Goal: Task Accomplishment & Management: Complete application form

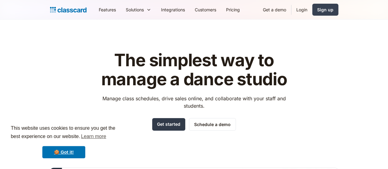
click at [167, 123] on link "Get started" at bounding box center [168, 124] width 33 height 13
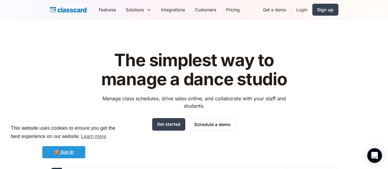
click at [70, 150] on link "🍪 Got it!" at bounding box center [63, 152] width 43 height 12
